Goal: Task Accomplishment & Management: Manage account settings

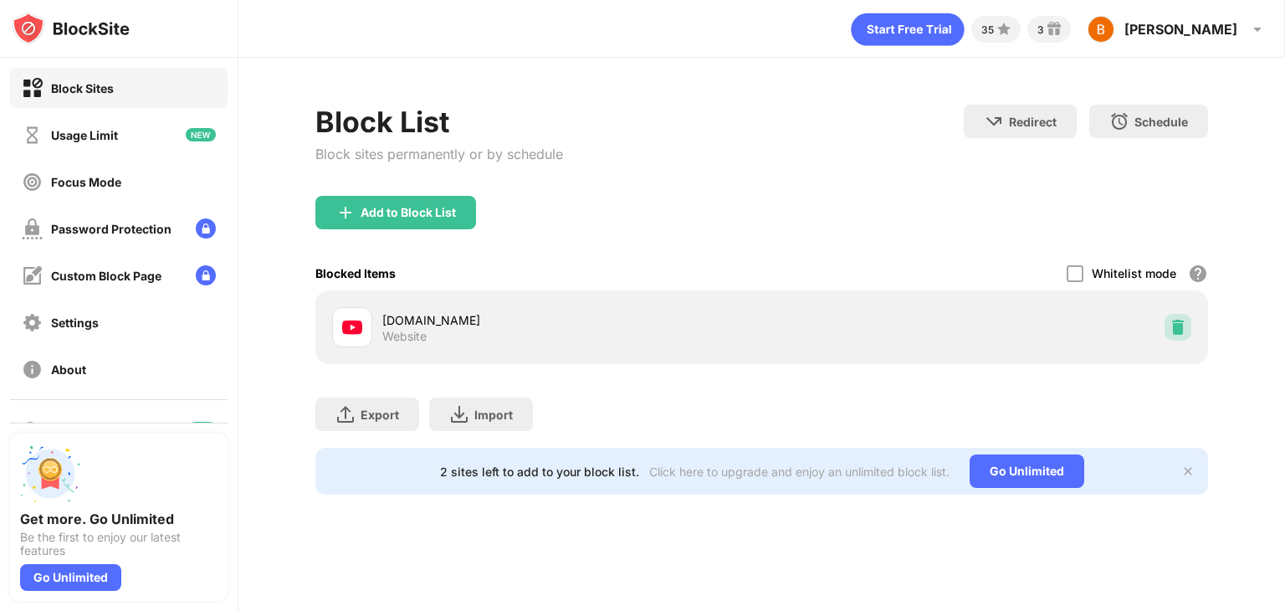
click at [1178, 329] on img at bounding box center [1177, 327] width 17 height 17
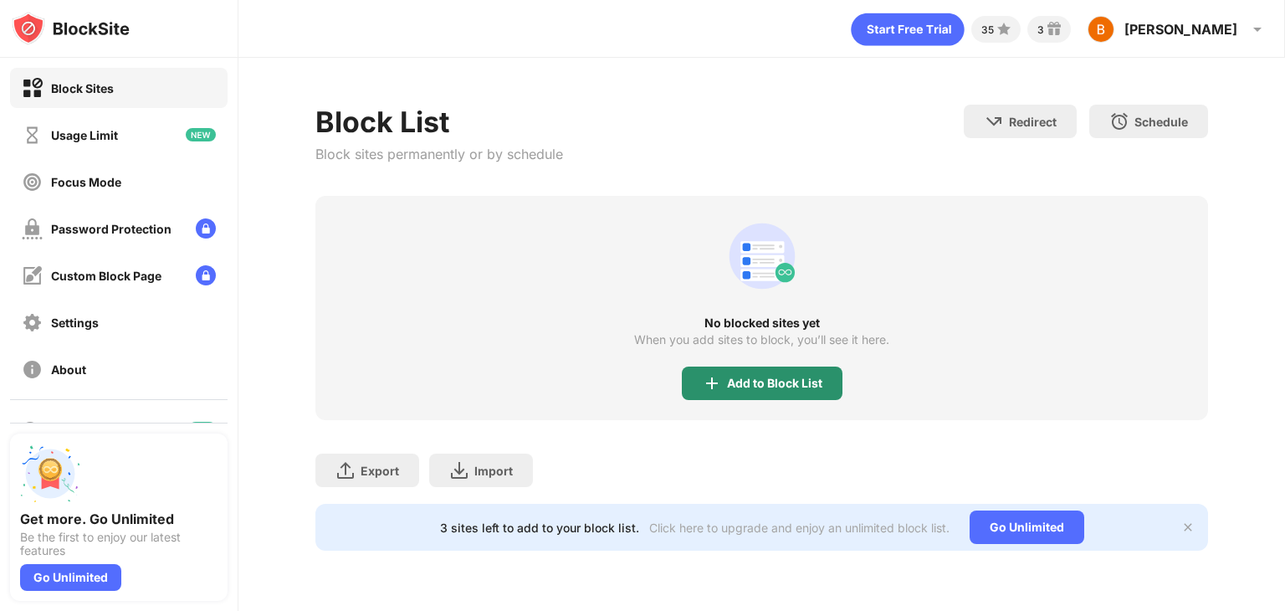
click at [767, 381] on div "Add to Block List" at bounding box center [774, 382] width 95 height 13
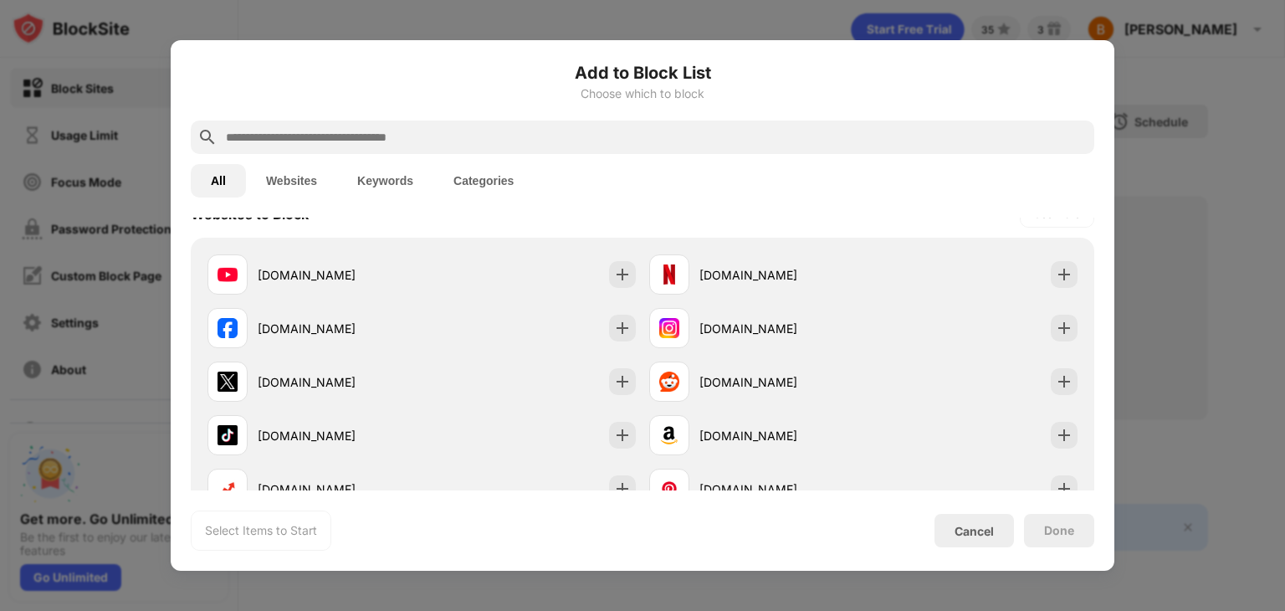
scroll to position [267, 0]
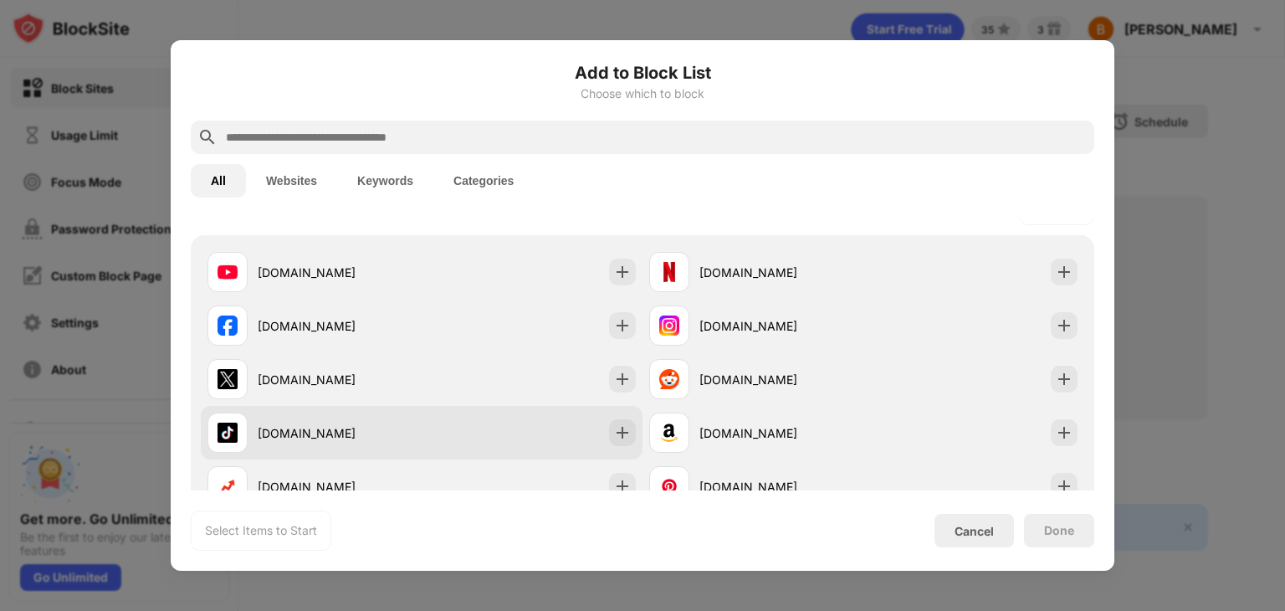
click at [395, 438] on div "[DOMAIN_NAME]" at bounding box center [340, 433] width 164 height 18
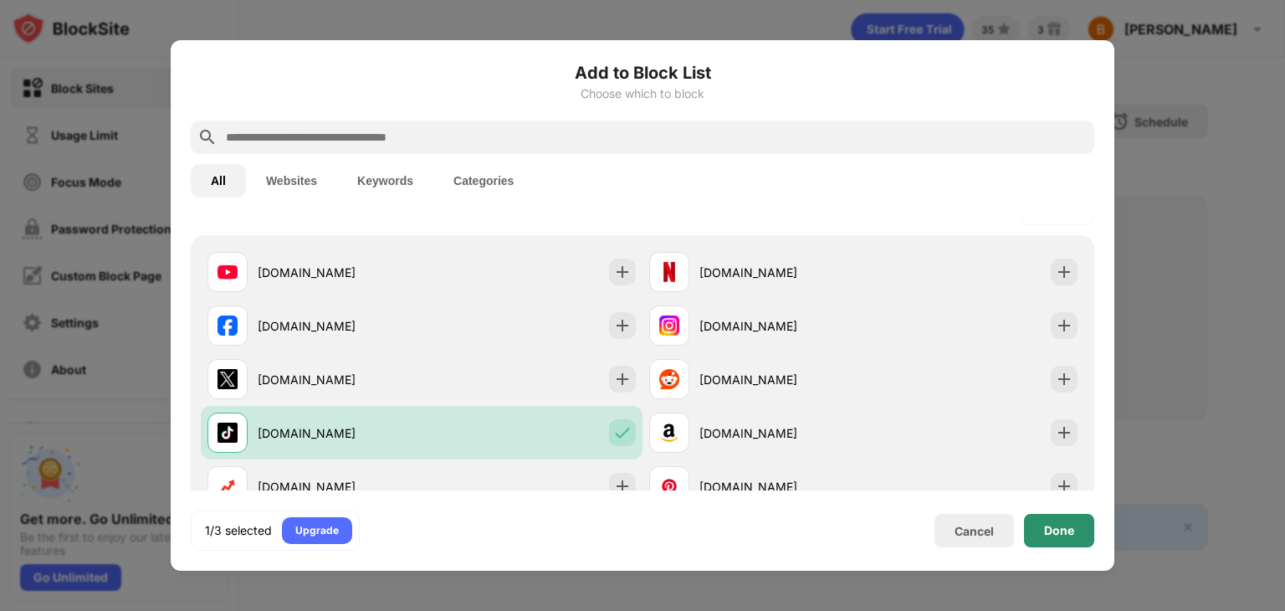
click at [1047, 524] on div "Done" at bounding box center [1059, 530] width 30 height 13
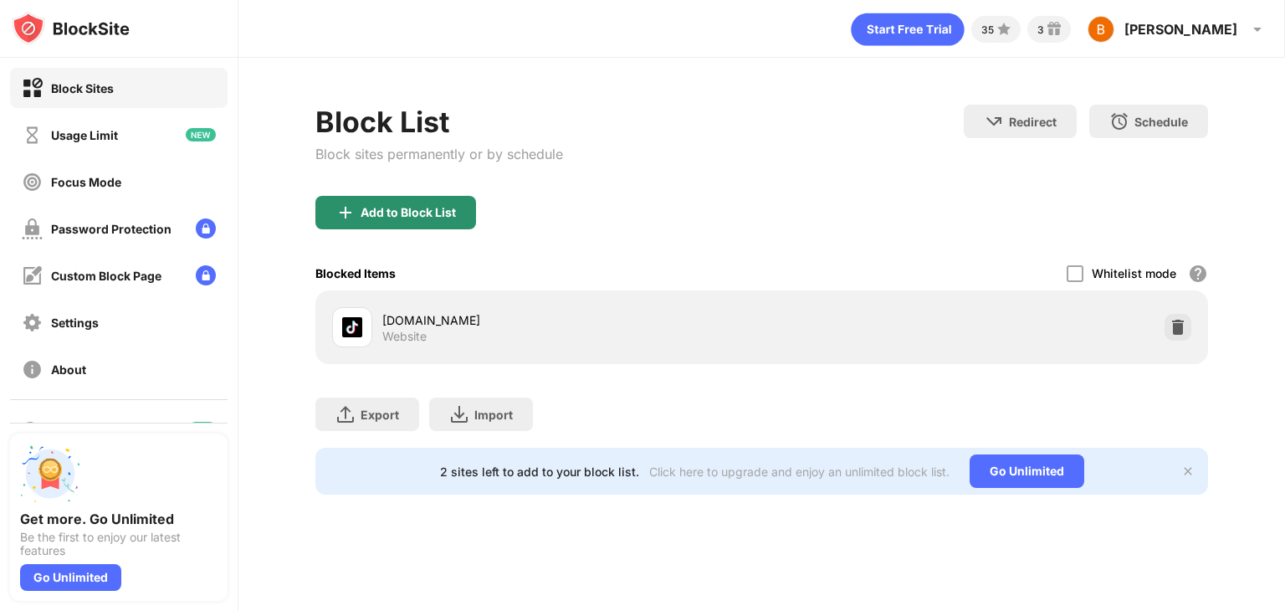
click at [430, 212] on div "Add to Block List" at bounding box center [407, 212] width 95 height 13
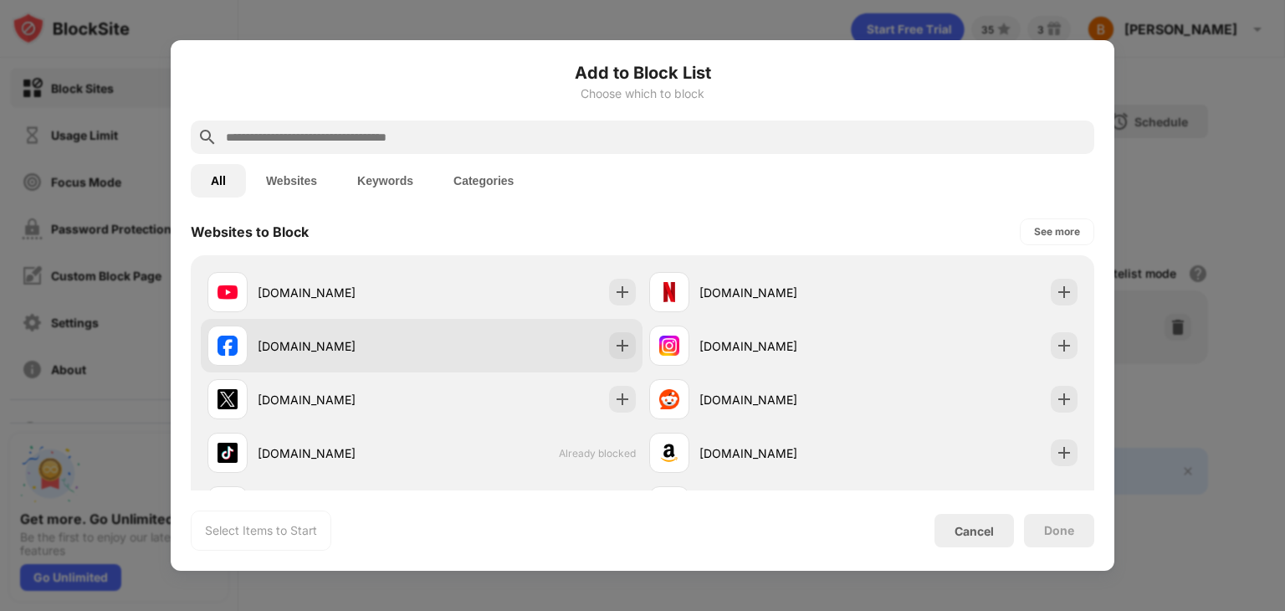
scroll to position [251, 0]
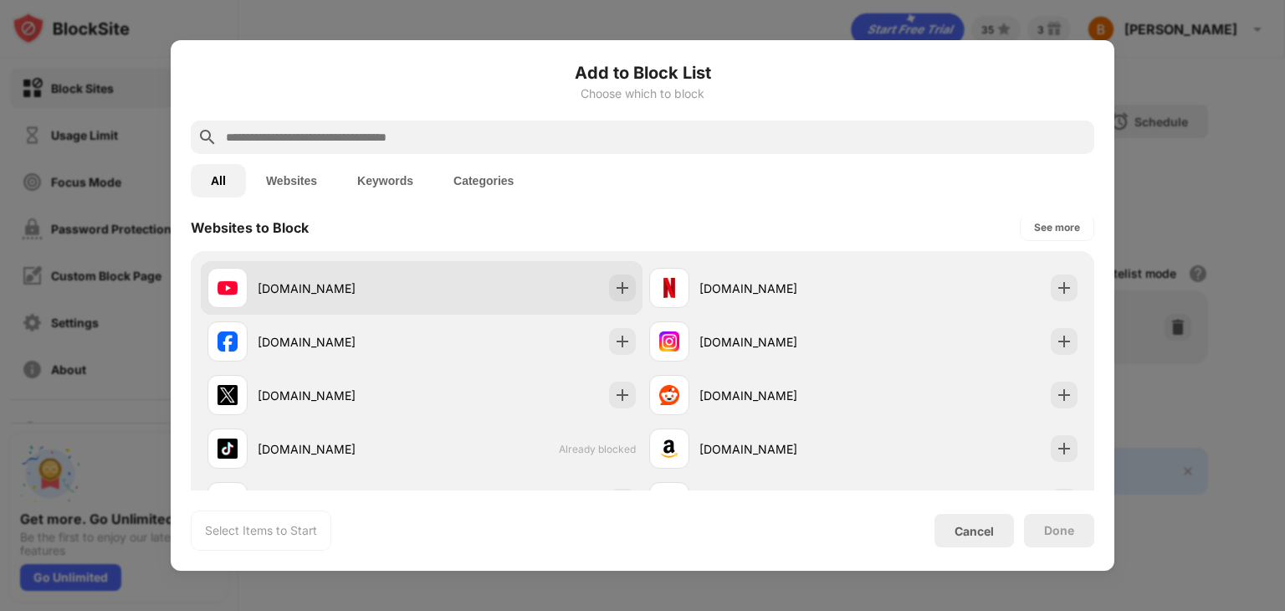
click at [495, 292] on div "[DOMAIN_NAME]" at bounding box center [422, 288] width 442 height 54
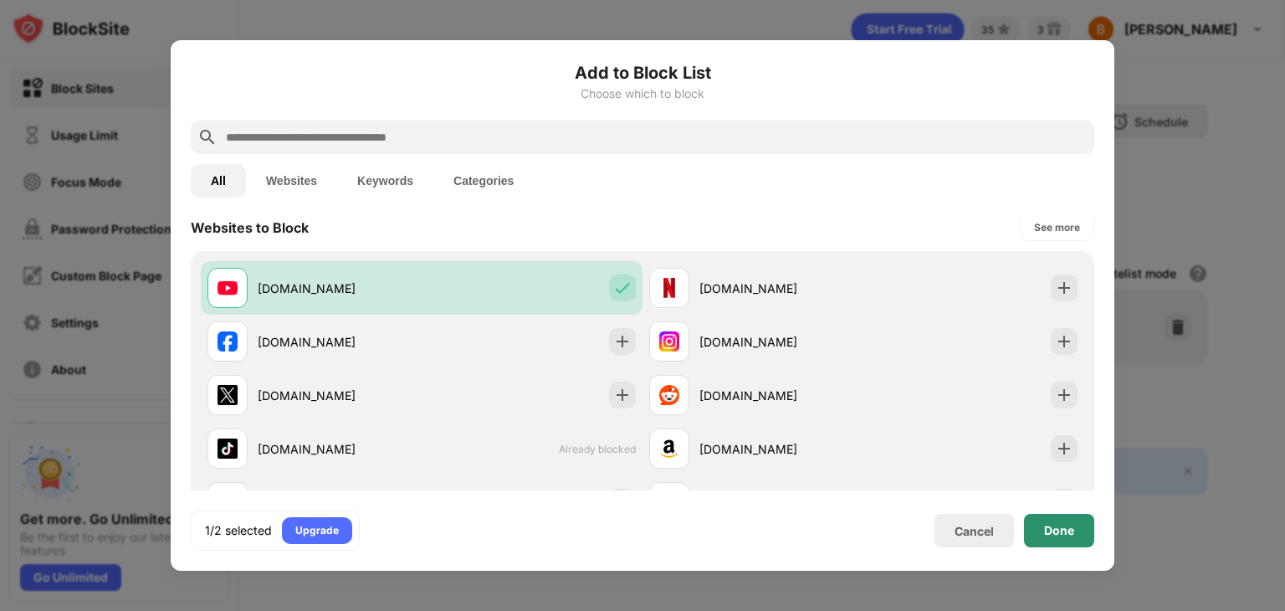
click at [1033, 524] on div "Done" at bounding box center [1059, 530] width 70 height 33
